Goal: Contribute content

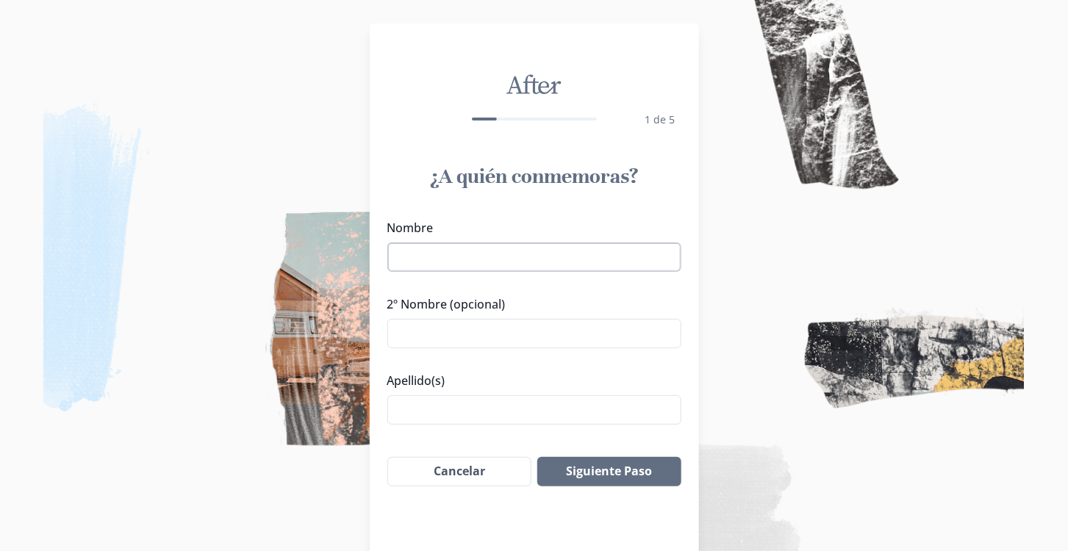
click at [560, 252] on input "Nombre" at bounding box center [534, 257] width 294 height 29
click at [473, 260] on input "[PERSON_NAME]" at bounding box center [534, 257] width 294 height 29
click at [440, 255] on input "[PERSON_NAME]" at bounding box center [534, 257] width 294 height 29
click at [401, 264] on input "[PERSON_NAME]" at bounding box center [534, 257] width 294 height 29
type input "[PERSON_NAME]"
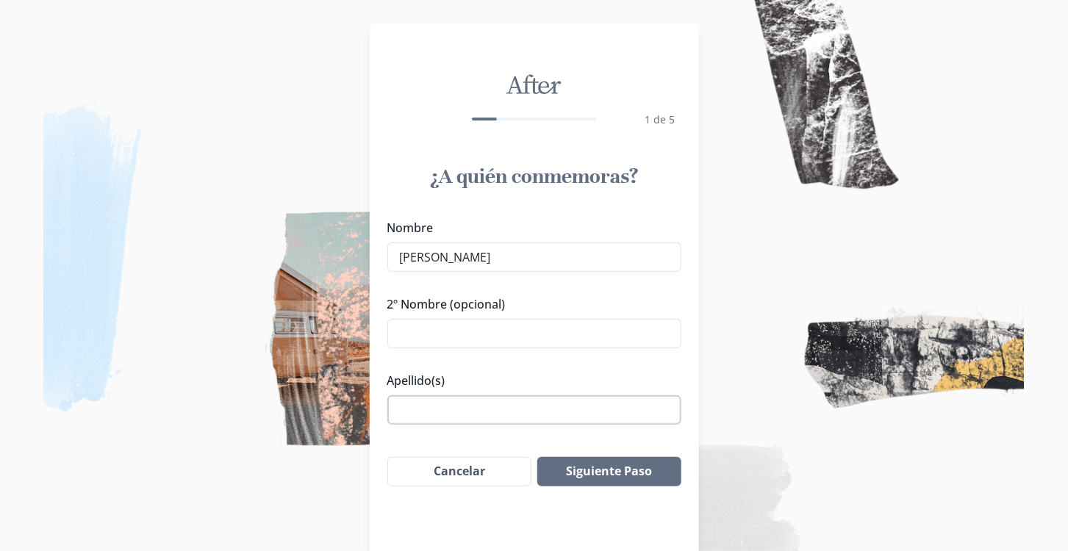
click at [560, 404] on input "Apellido(s)" at bounding box center [534, 410] width 294 height 29
type input "[PERSON_NAME]"
click at [623, 251] on input "[PERSON_NAME]" at bounding box center [534, 257] width 294 height 29
type input "[PERSON_NAME]"
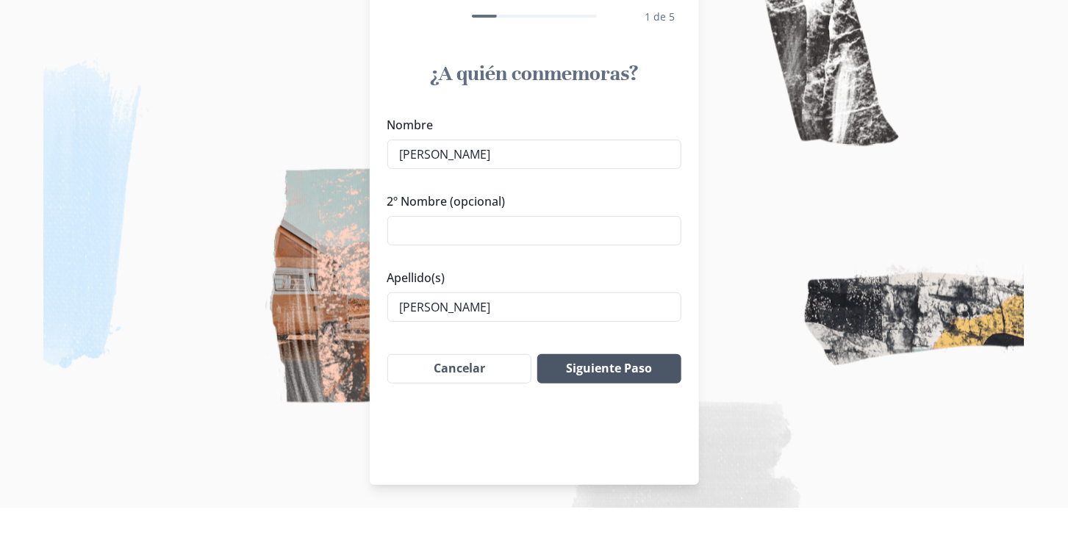
click at [633, 417] on button "Siguiente Paso" at bounding box center [608, 412] width 143 height 29
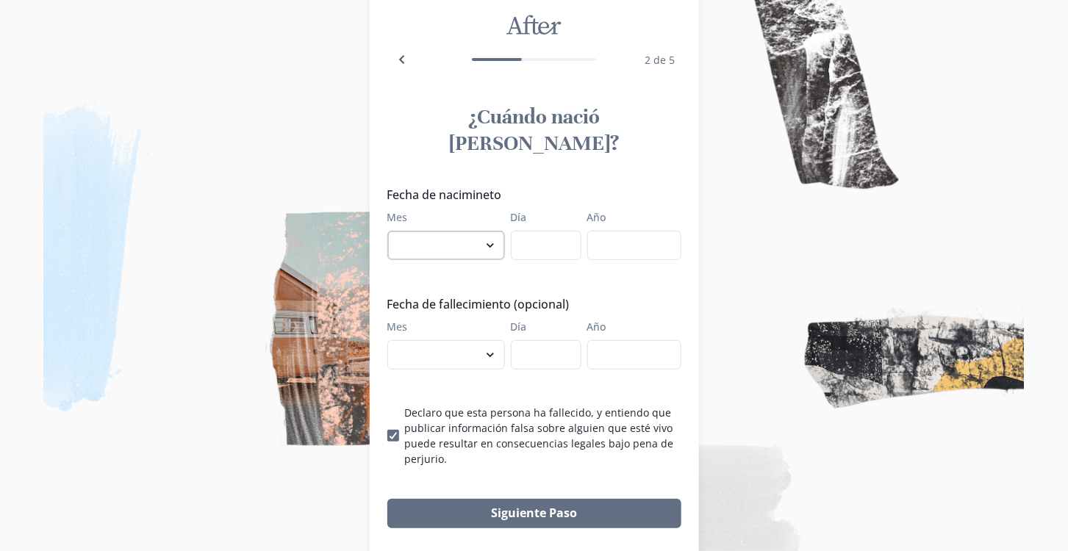
click at [482, 232] on select "enero febrero marzo abril mayo junio julio agosto septiembre octubre noviembre …" at bounding box center [446, 245] width 118 height 29
select select "8"
click at [387, 231] on select "enero febrero marzo abril mayo junio julio agosto septiembre octubre noviembre …" at bounding box center [446, 245] width 118 height 29
click at [552, 210] on label "Día" at bounding box center [542, 217] width 62 height 15
click at [552, 231] on input "Día" at bounding box center [546, 245] width 71 height 29
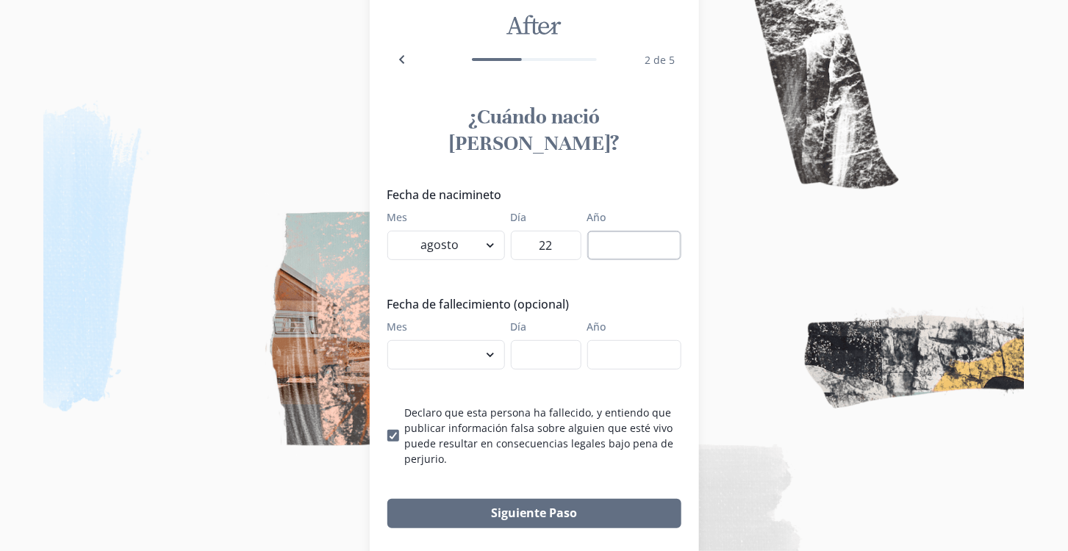
type input "22"
click at [616, 231] on input "Año" at bounding box center [634, 245] width 94 height 29
type input "1997"
click at [481, 340] on select "enero febrero marzo abril mayo junio julio agosto septiembre octubre noviembre …" at bounding box center [446, 354] width 118 height 29
select select "9"
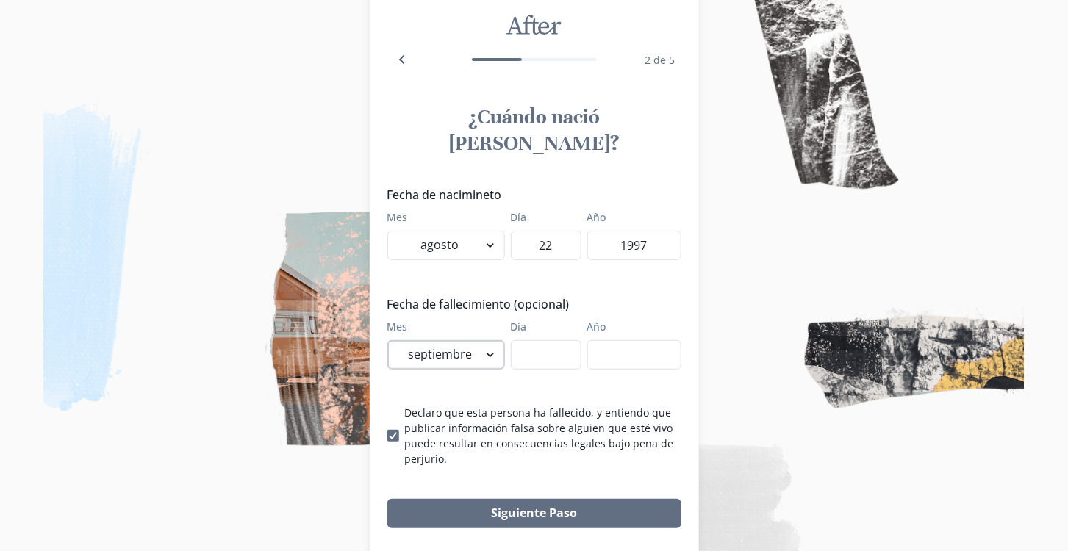
click at [387, 340] on select "enero febrero marzo abril mayo junio julio agosto septiembre octubre noviembre …" at bounding box center [446, 354] width 118 height 29
click at [559, 340] on input "Día" at bounding box center [546, 354] width 71 height 29
type input "4"
click at [641, 340] on input "Año" at bounding box center [634, 354] width 94 height 29
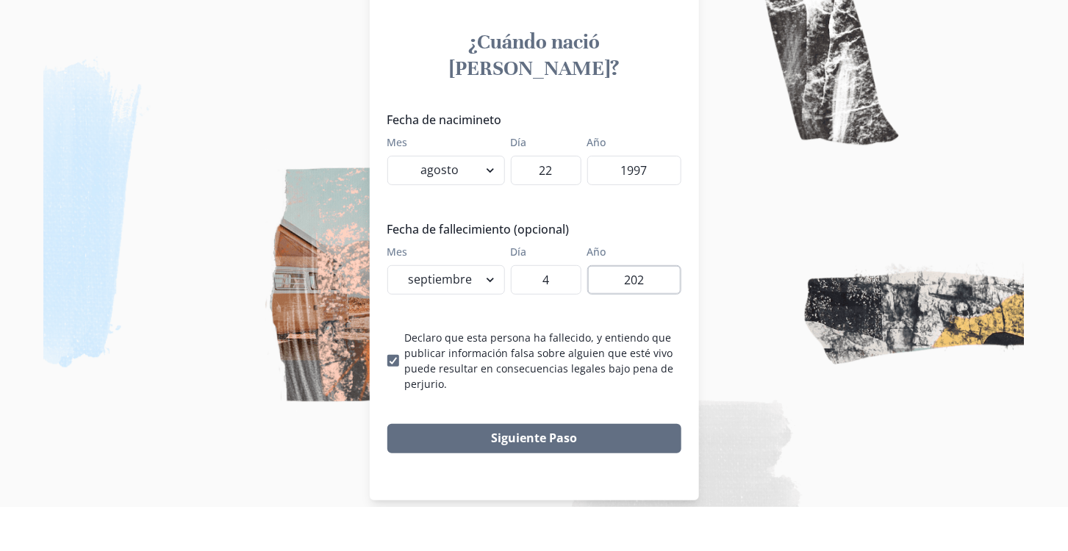
scroll to position [80, 0]
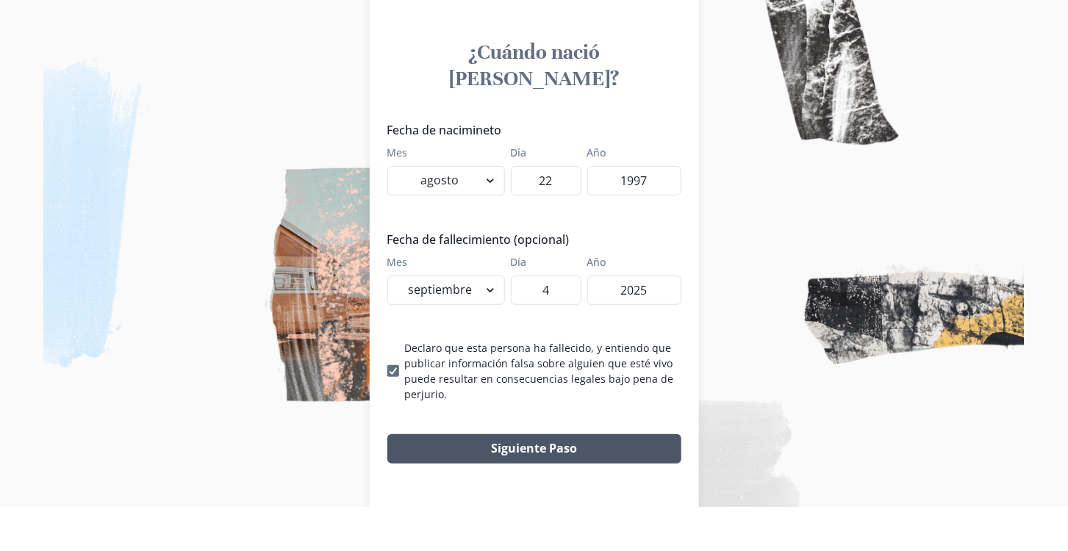
type input "2025"
click at [623, 479] on button "Siguiente Paso" at bounding box center [534, 493] width 294 height 29
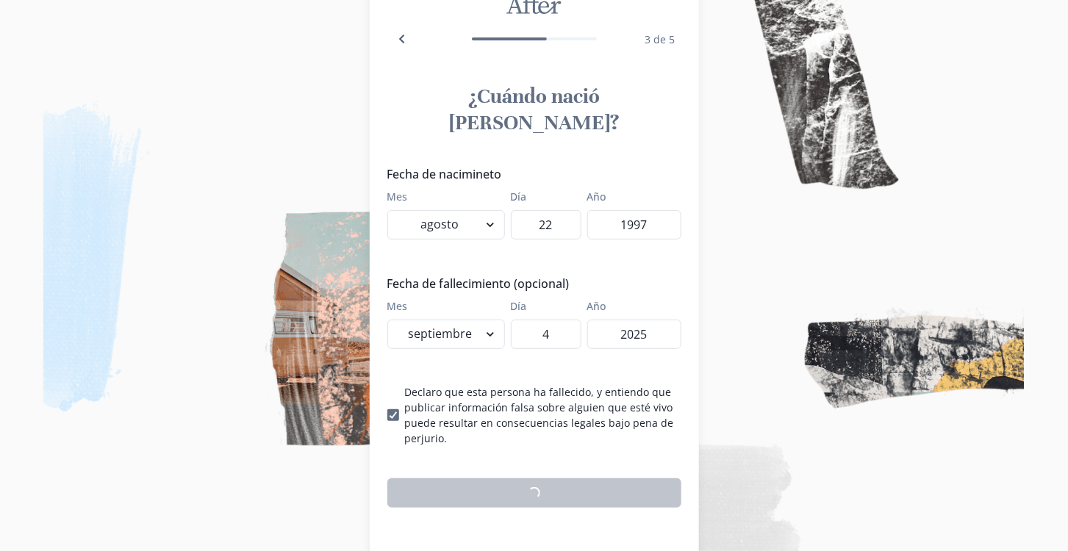
scroll to position [60, 0]
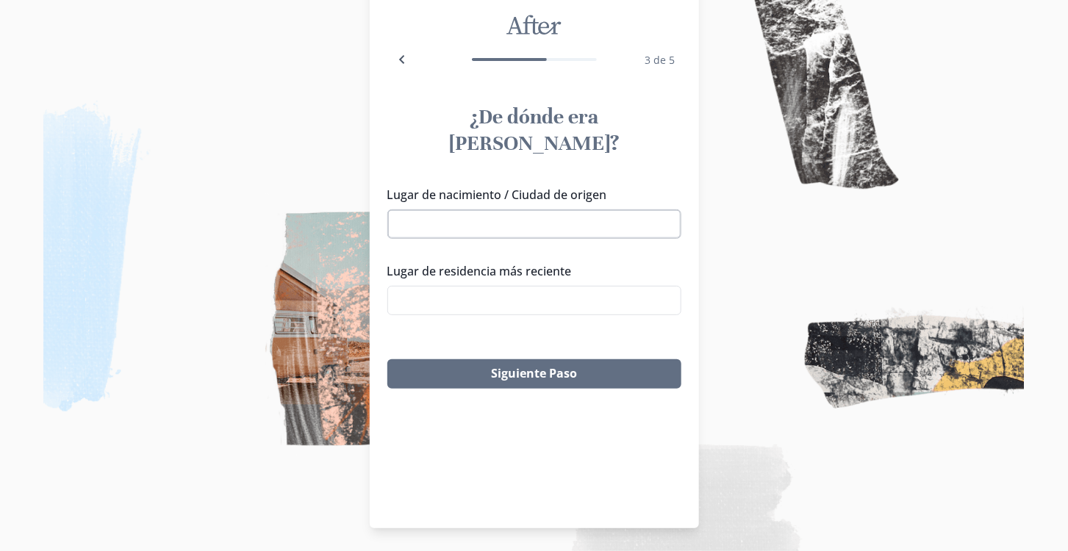
click at [592, 210] on input "Lugar de nacimiento / Ciudad de origen" at bounding box center [534, 224] width 294 height 29
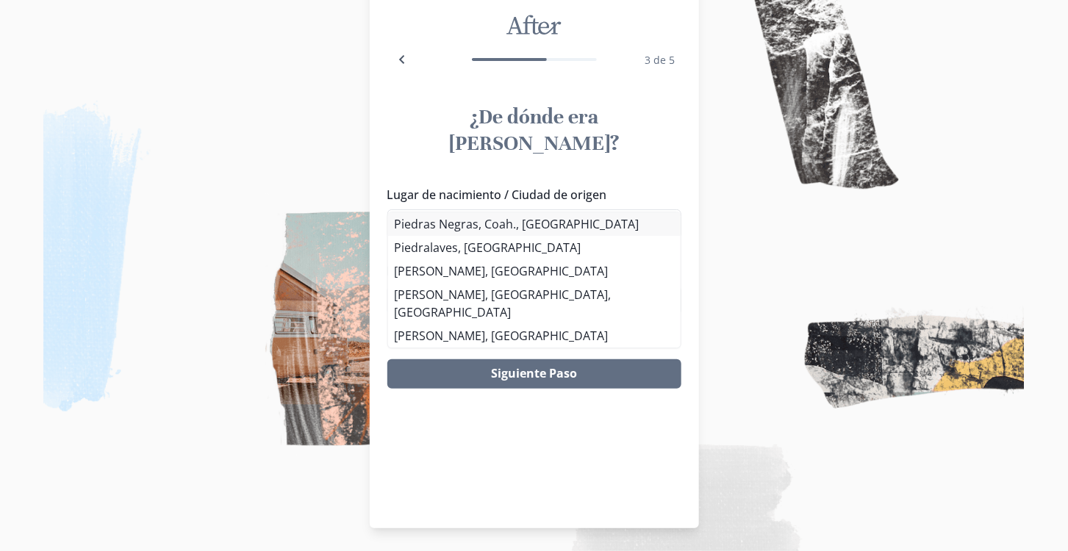
click at [548, 226] on li "Piedras Negras, Coah., [GEOGRAPHIC_DATA]" at bounding box center [534, 224] width 293 height 24
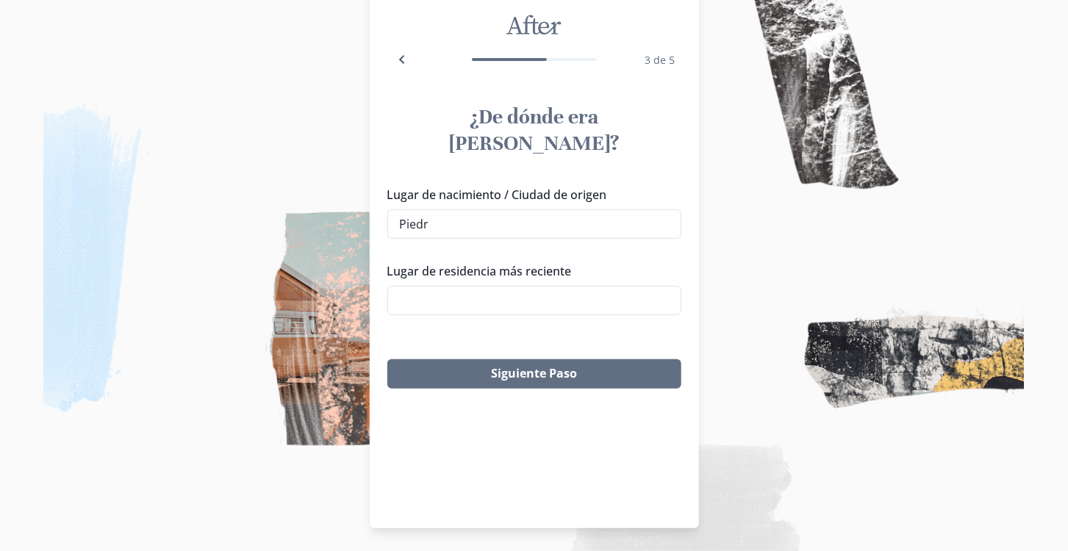
type input "Piedras Negras, Coah., [GEOGRAPHIC_DATA]"
click at [586, 286] on input "Lugar de residencia más reciente" at bounding box center [534, 300] width 294 height 29
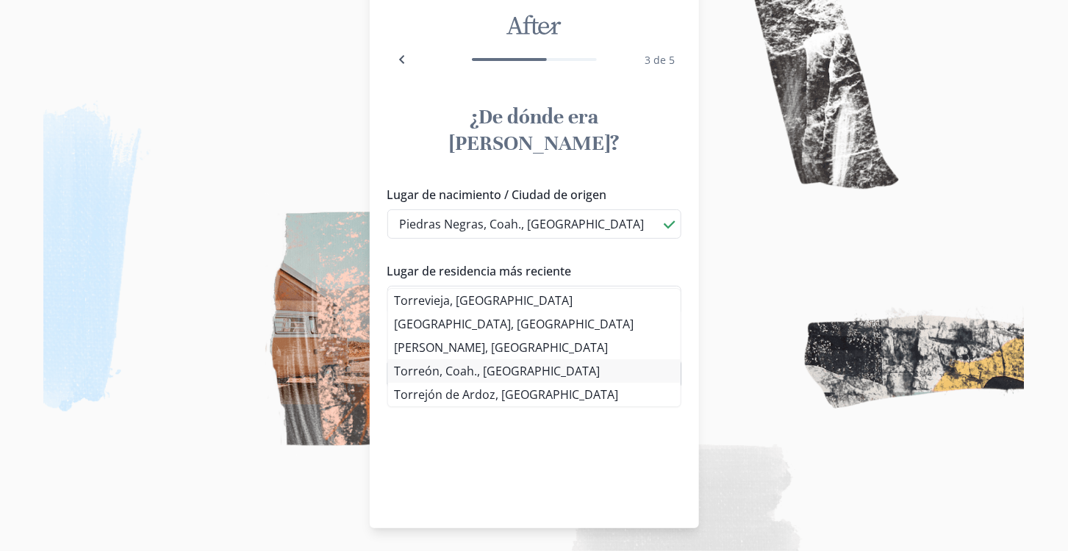
click at [507, 378] on li "Torreón, Coah., [GEOGRAPHIC_DATA]" at bounding box center [534, 372] width 293 height 24
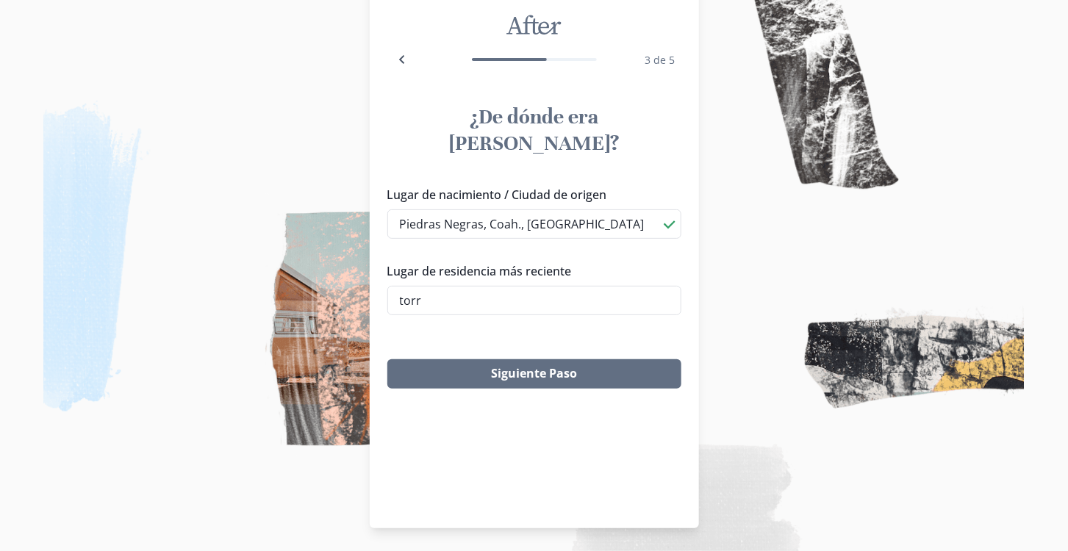
type input "Torreón, Coah., [GEOGRAPHIC_DATA]"
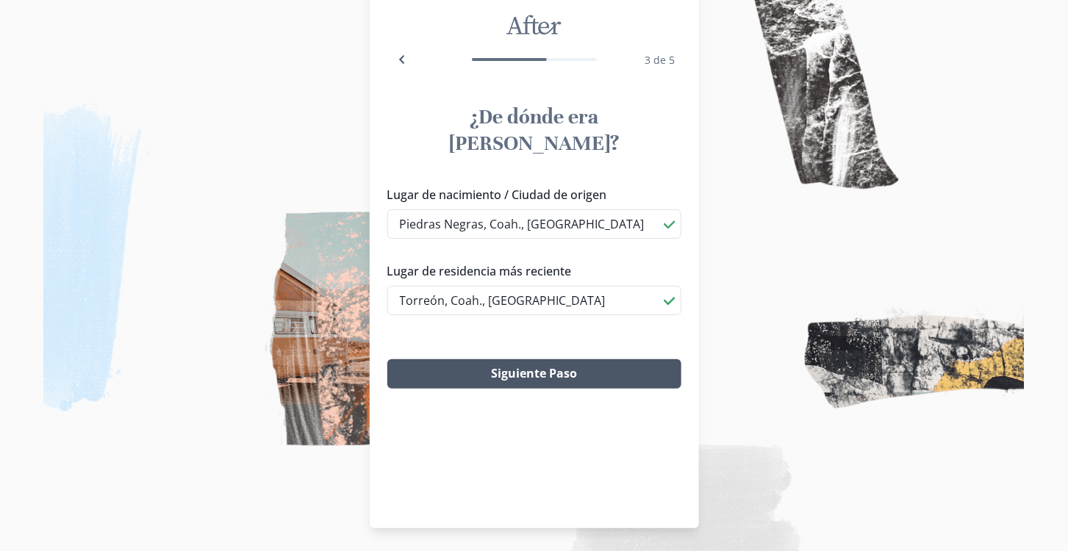
click at [609, 360] on button "Siguiente Paso" at bounding box center [534, 374] width 294 height 29
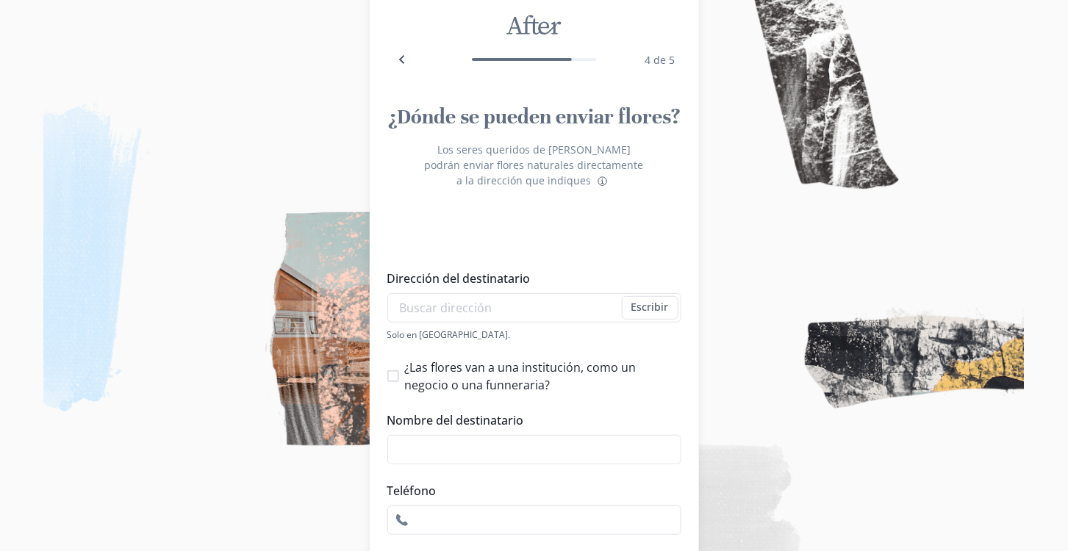
scroll to position [71, 0]
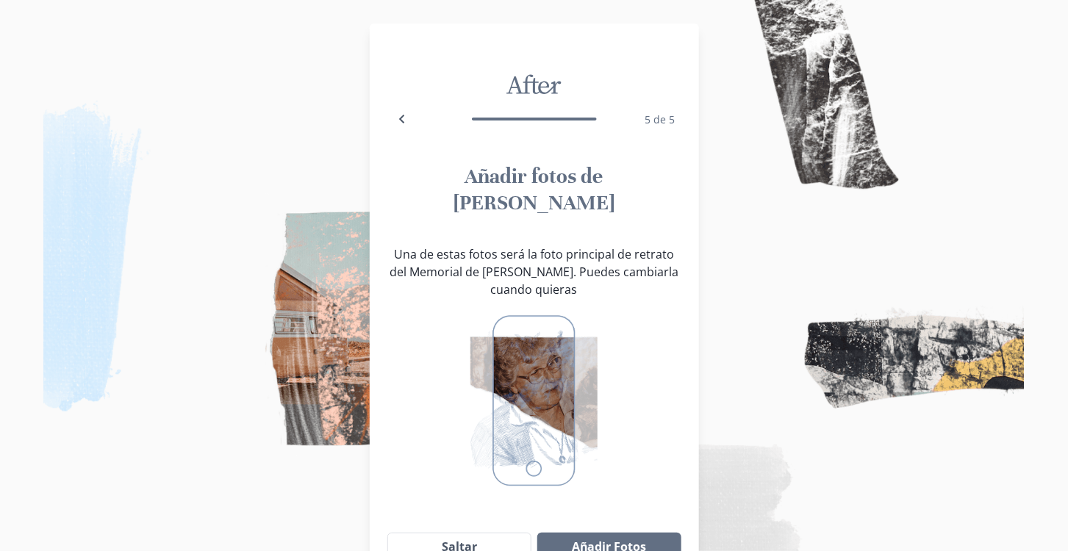
click at [539, 404] on img at bounding box center [534, 401] width 127 height 182
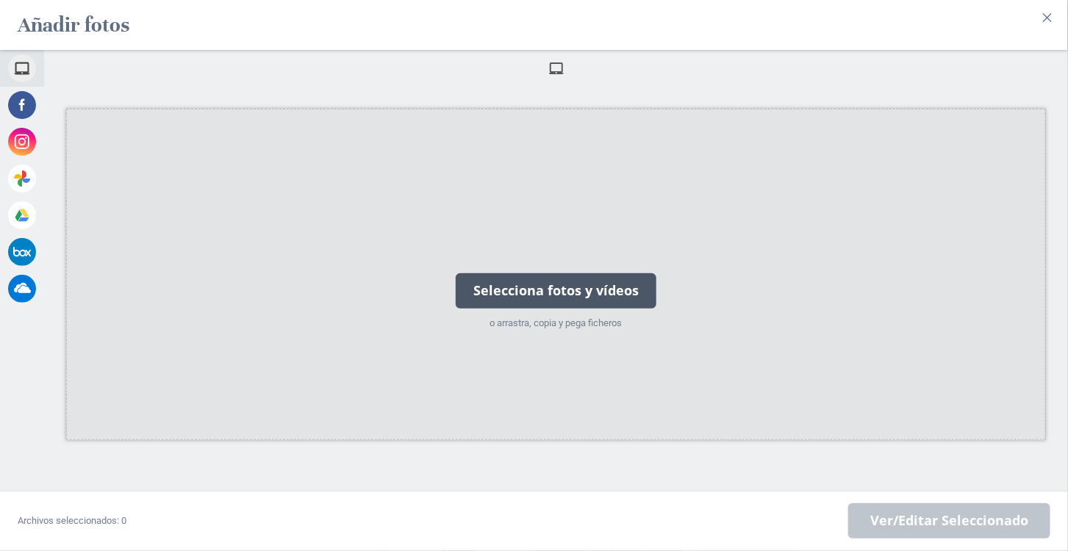
click at [616, 296] on div "Selecciona fotos y vídeos" at bounding box center [556, 290] width 201 height 35
click at [623, 287] on div "Selecciona fotos y vídeos" at bounding box center [556, 290] width 201 height 35
click at [580, 298] on div "Selecciona fotos y vídeos" at bounding box center [556, 290] width 201 height 35
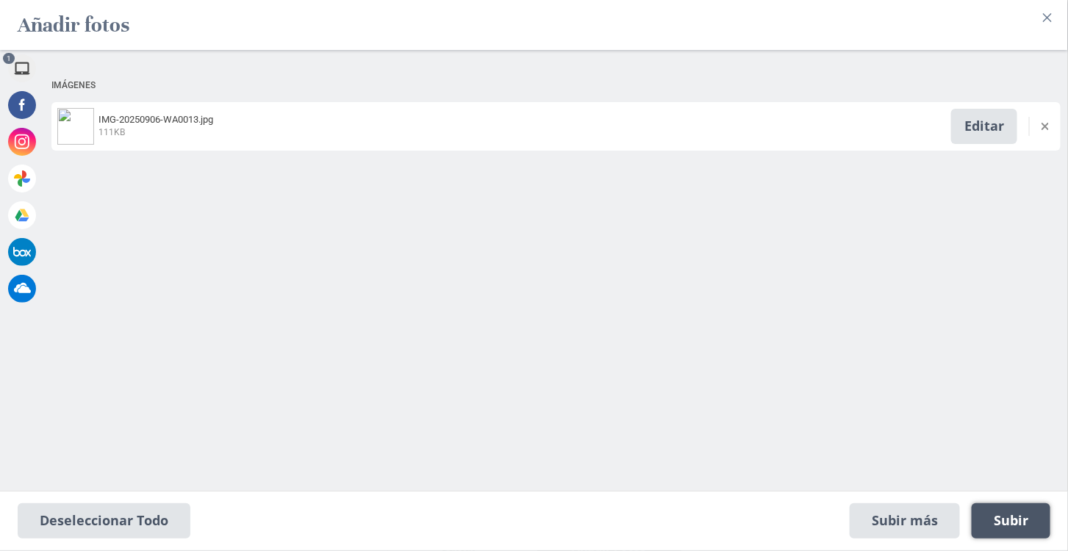
click at [1023, 521] on span "Subir 1" at bounding box center [1011, 521] width 35 height 16
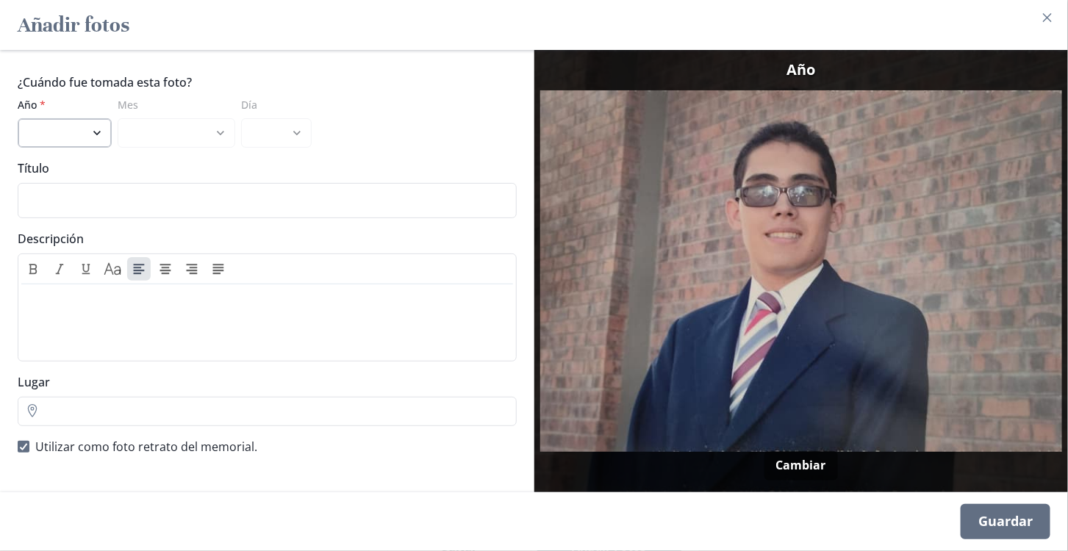
click at [76, 141] on select "2025 2024 2023 2022 2021 2020 2019 2018 2017 2016 2015 2014 2013 2012 2011 2010…" at bounding box center [65, 132] width 94 height 29
select select "2014"
click at [18, 118] on select "2025 2024 2023 2022 2021 2020 2019 2018 2017 2016 2015 2014 2013 2012 2011 2010…" at bounding box center [65, 132] width 94 height 29
click at [201, 142] on select "enero febrero marzo abril mayo junio julio agosto septiembre octubre noviembre …" at bounding box center [177, 132] width 118 height 29
select select "8"
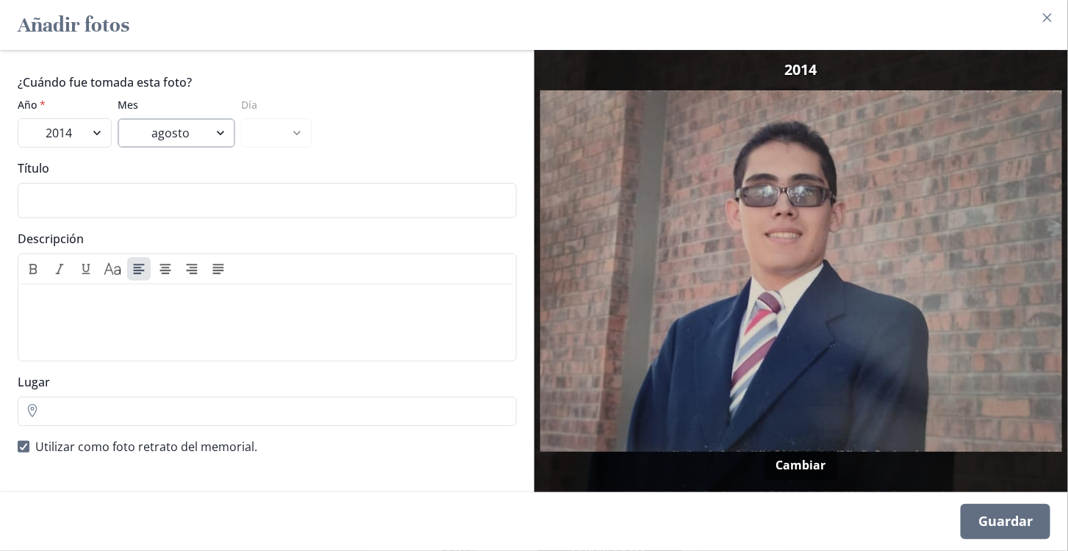
click at [118, 118] on select "enero febrero marzo abril mayo junio julio agosto septiembre octubre noviembre …" at bounding box center [177, 132] width 118 height 29
click at [283, 132] on select "1 2 3 4 5 6 7 8 9 10 11 12 13 14 15 16 17 18 19 20 21 22 23 24 25 26 27 28 29 3…" at bounding box center [276, 132] width 71 height 29
click at [74, 143] on select "2025 2024 2023 2022 2021 2020 2019 2018 2017 2016 2015 2014 2013 2012 2011 2010…" at bounding box center [65, 132] width 94 height 29
click at [18, 118] on select "2025 2024 2023 2022 2021 2020 2019 2018 2017 2016 2015 2014 2013 2012 2011 2010…" at bounding box center [65, 132] width 94 height 29
click at [77, 130] on select "2025 2024 2023 2022 2021 2020 2019 2018 2017 2016 2015 2014 2013 2012 2011 2010…" at bounding box center [65, 132] width 94 height 29
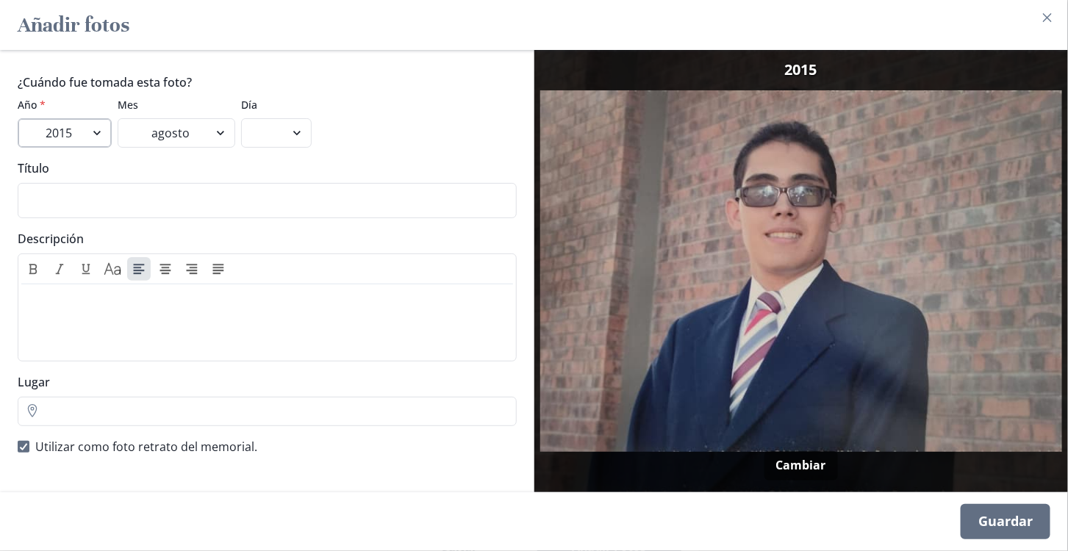
select select "2016"
click at [18, 118] on select "2025 2024 2023 2022 2021 2020 2019 2018 2017 2016 2015 2014 2013 2012 2011 2010…" at bounding box center [65, 132] width 94 height 29
click at [207, 141] on select "enero febrero marzo abril mayo junio julio agosto septiembre octubre noviembre …" at bounding box center [177, 132] width 118 height 29
select select "7"
click at [118, 118] on select "enero febrero marzo abril mayo junio julio agosto septiembre octubre noviembre …" at bounding box center [177, 132] width 118 height 29
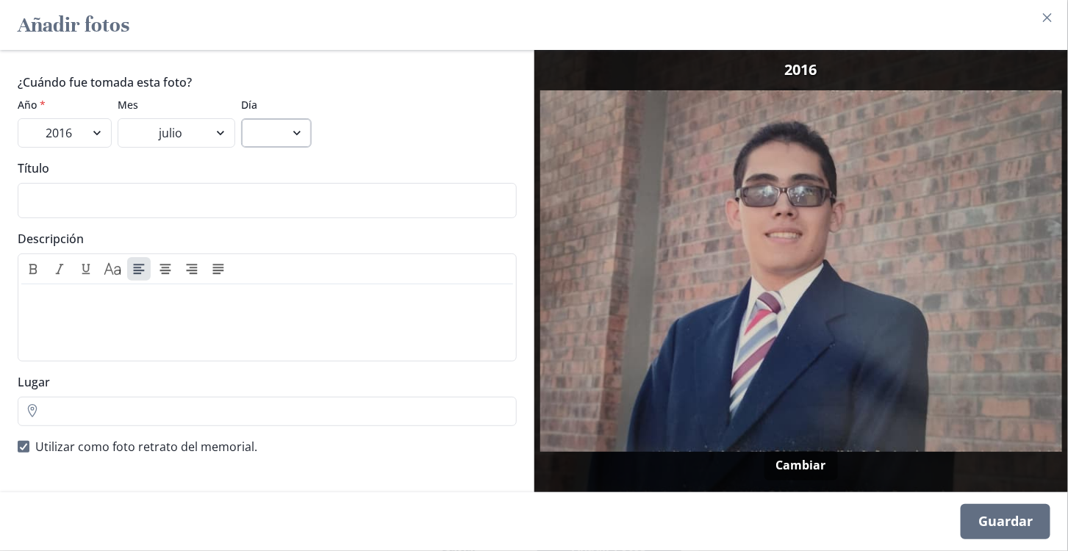
click at [285, 133] on select "1 2 3 4 5 6 7 8 9 10 11 12 13 14 15 16 17 18 19 20 21 22 23 24 25 26 27 28 29 3…" at bounding box center [276, 132] width 71 height 29
select select "6"
click at [241, 118] on select "1 2 3 4 5 6 7 8 9 10 11 12 13 14 15 16 17 18 19 20 21 22 23 24 25 26 27 28 29 3…" at bounding box center [276, 132] width 71 height 29
click at [57, 199] on input "Título" at bounding box center [267, 200] width 499 height 35
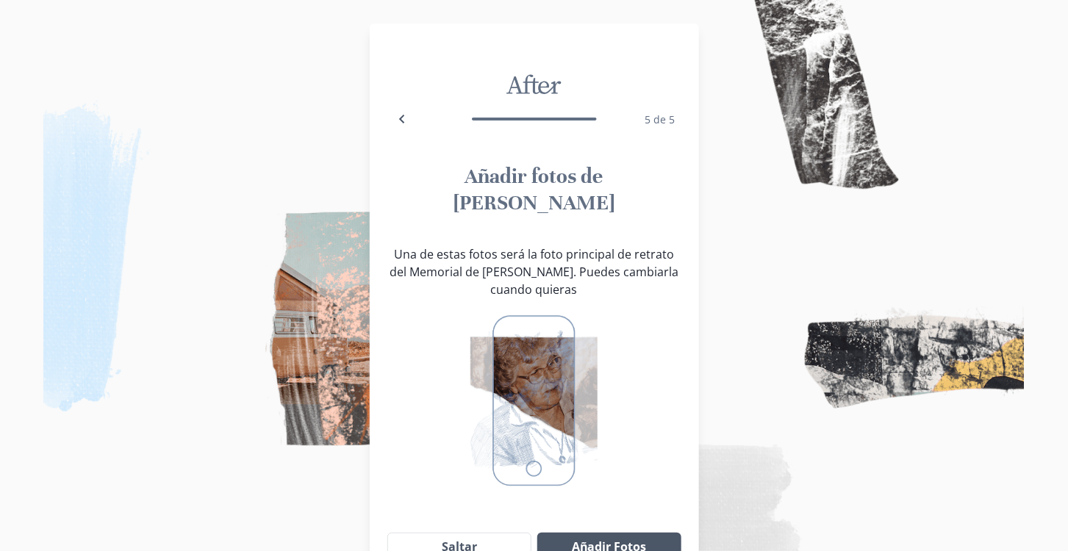
click at [609, 533] on button "Añadir Fotos" at bounding box center [608, 547] width 143 height 29
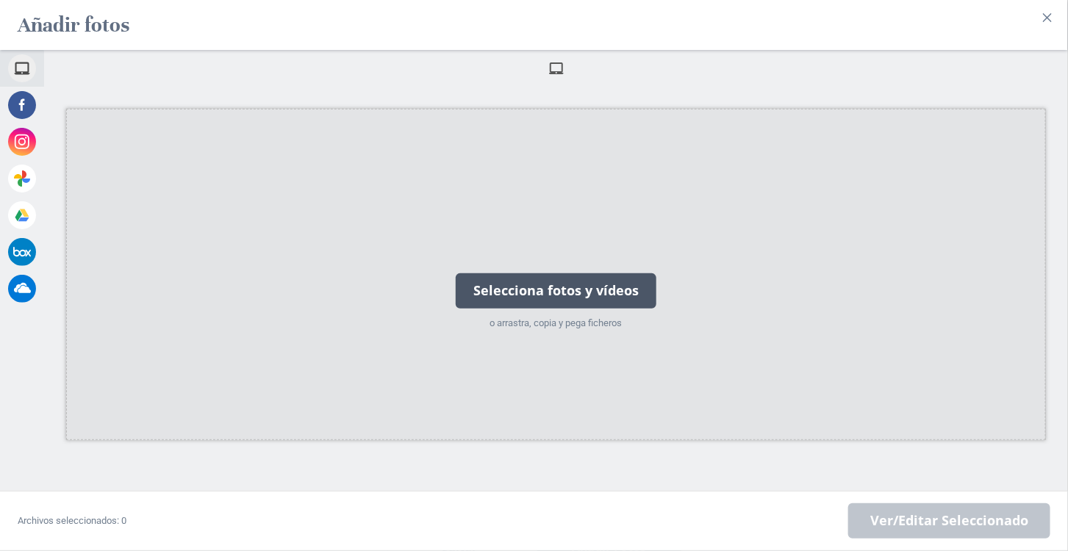
click at [590, 309] on div "Selecciona fotos y vídeos" at bounding box center [556, 290] width 201 height 35
click at [605, 309] on div "Selecciona fotos y vídeos" at bounding box center [556, 290] width 201 height 35
